Goal: Entertainment & Leisure: Consume media (video, audio)

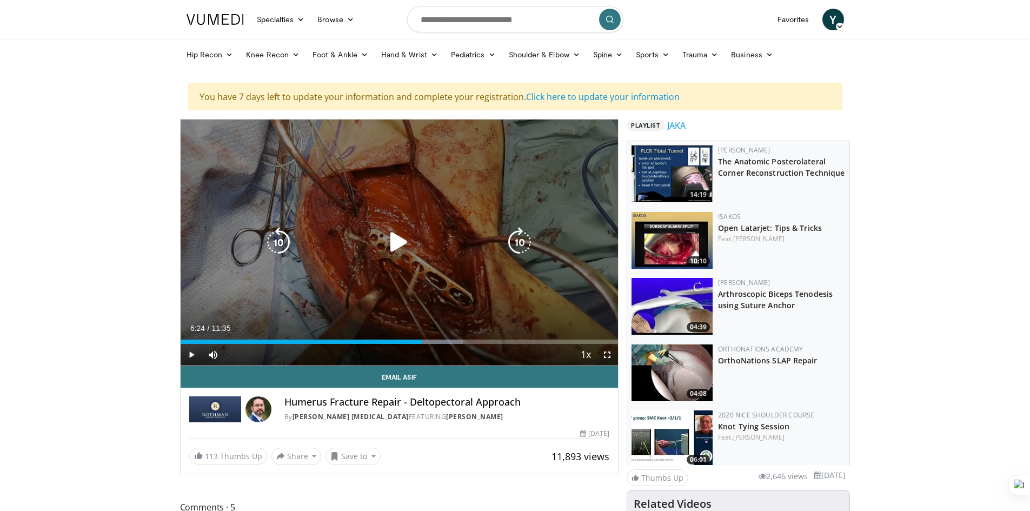
click at [396, 210] on div "10 seconds Tap to unmute" at bounding box center [400, 242] width 438 height 246
click at [523, 342] on div "10 seconds Tap to unmute" at bounding box center [400, 242] width 438 height 246
click at [0, 0] on div "Progress Bar" at bounding box center [0, 0] width 0 height 0
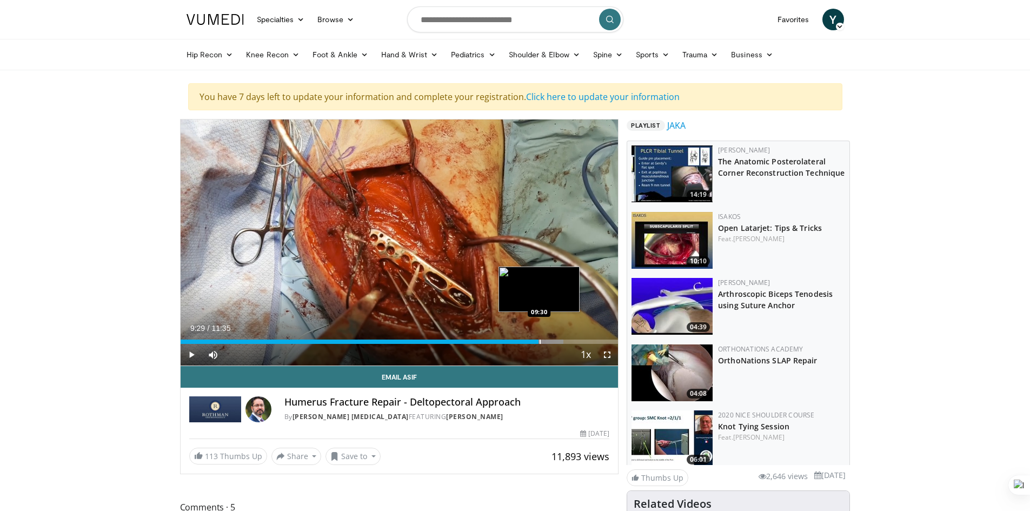
click at [539, 342] on div "Progress Bar" at bounding box center [539, 341] width 1 height 4
click at [561, 344] on div "Current Time 9:29 / Duration 11:35 Play Skip Backward Skip Forward Mute 0% Load…" at bounding box center [400, 355] width 438 height 22
click at [562, 341] on div "Progress Bar" at bounding box center [562, 341] width 1 height 4
click at [557, 341] on div "Progress Bar" at bounding box center [557, 341] width 1 height 4
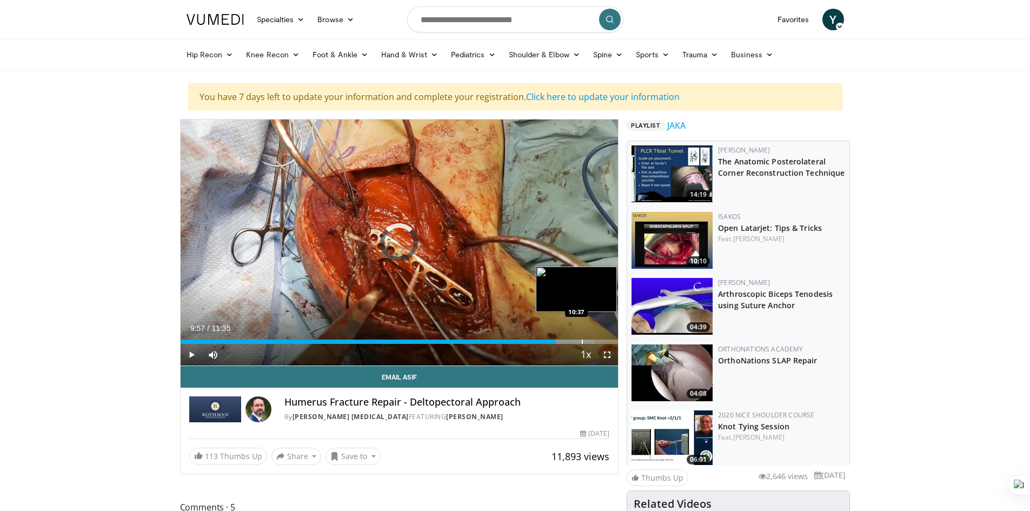
click at [582, 343] on div "Progress Bar" at bounding box center [582, 341] width 1 height 4
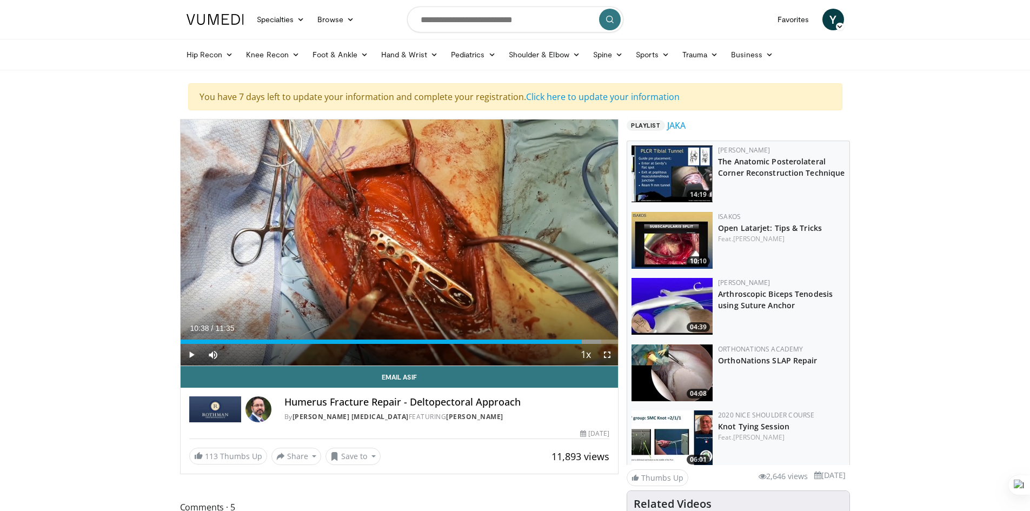
click at [568, 344] on div "Current Time 10:38 / Duration 11:35 Play Skip Backward Skip Forward Mute 0% Loa…" at bounding box center [400, 355] width 438 height 22
click at [569, 342] on div "Progress Bar" at bounding box center [569, 341] width 1 height 4
click at [194, 352] on span "Video Player" at bounding box center [192, 355] width 22 height 22
click at [597, 338] on div "Loaded : 100.00% 11:03 11:03" at bounding box center [400, 338] width 438 height 10
click at [603, 340] on div "Progress Bar" at bounding box center [603, 341] width 1 height 4
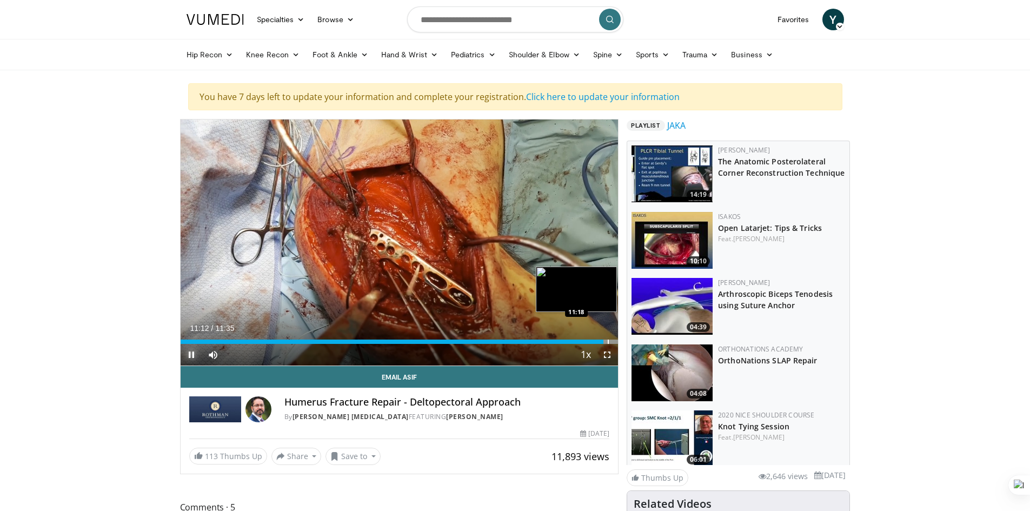
click at [608, 340] on div "Progress Bar" at bounding box center [608, 341] width 1 height 4
click at [612, 340] on div "Progress Bar" at bounding box center [612, 341] width 1 height 4
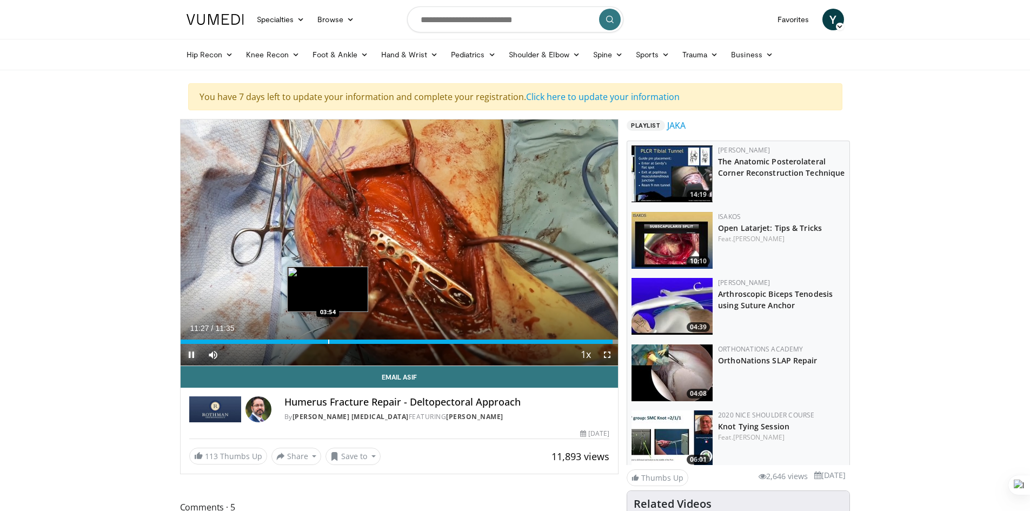
click at [328, 342] on div "Progress Bar" at bounding box center [328, 341] width 1 height 4
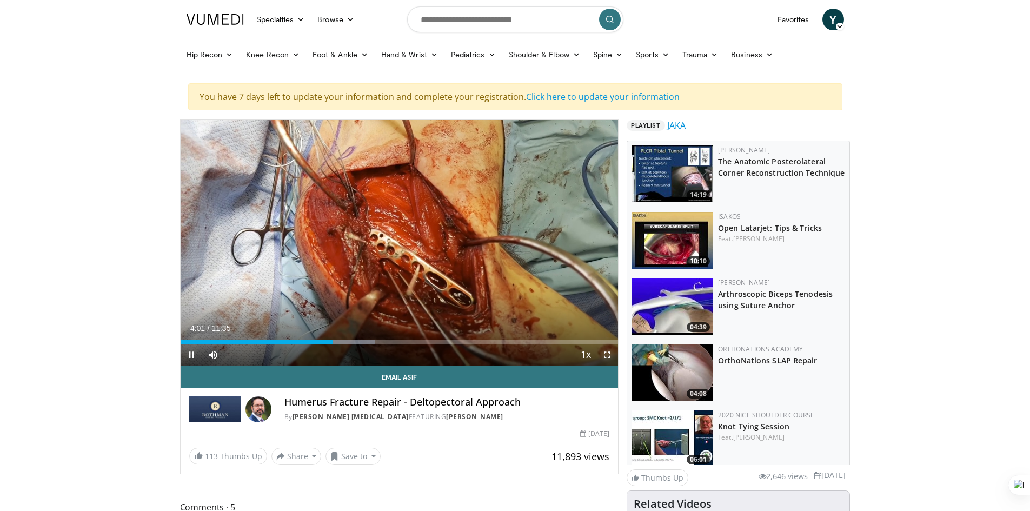
click at [609, 351] on span "Video Player" at bounding box center [607, 355] width 22 height 22
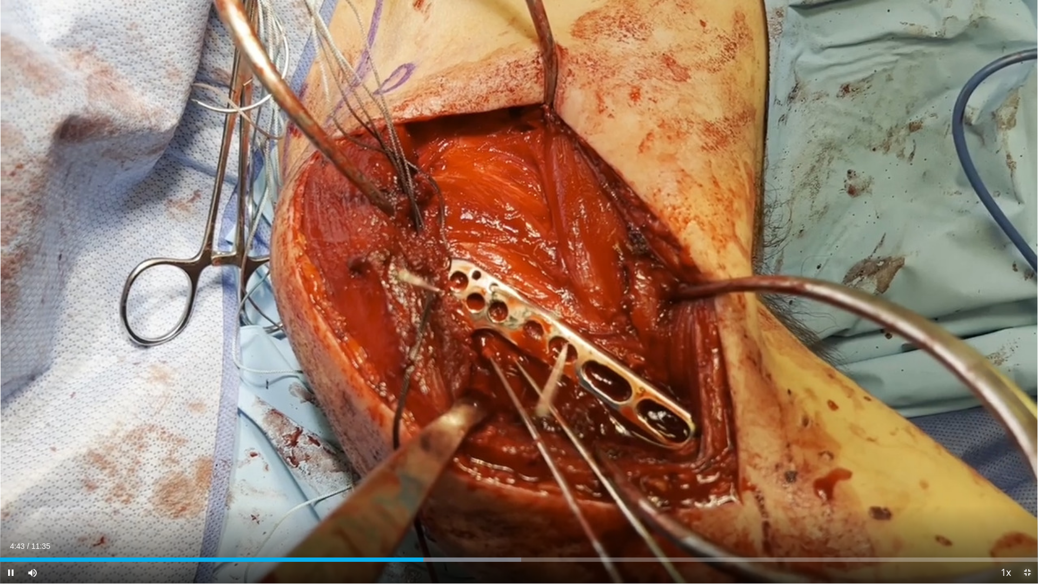
click at [1027, 510] on span "Video Player" at bounding box center [1027, 573] width 22 height 22
